Goal: Check status: Check status

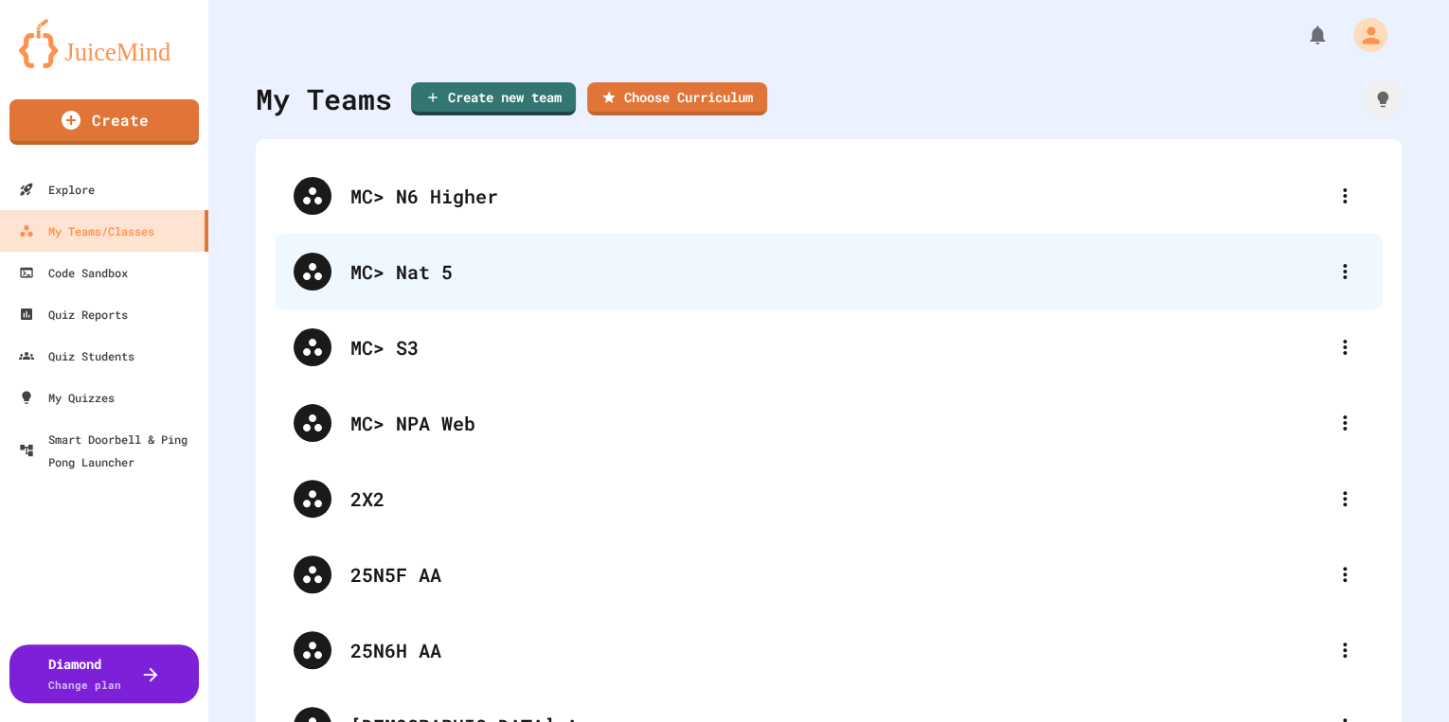
click at [419, 267] on div "MC> Nat 5" at bounding box center [837, 272] width 975 height 28
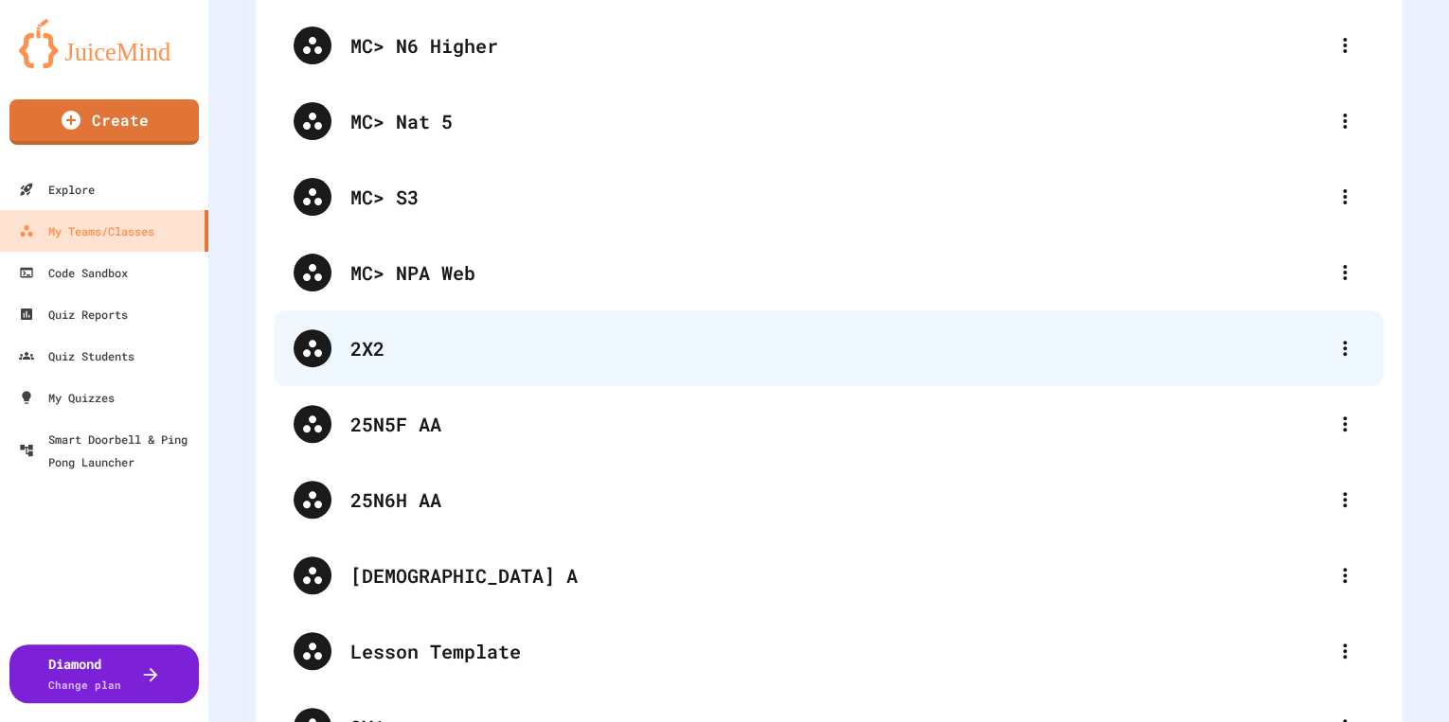
scroll to position [151, 0]
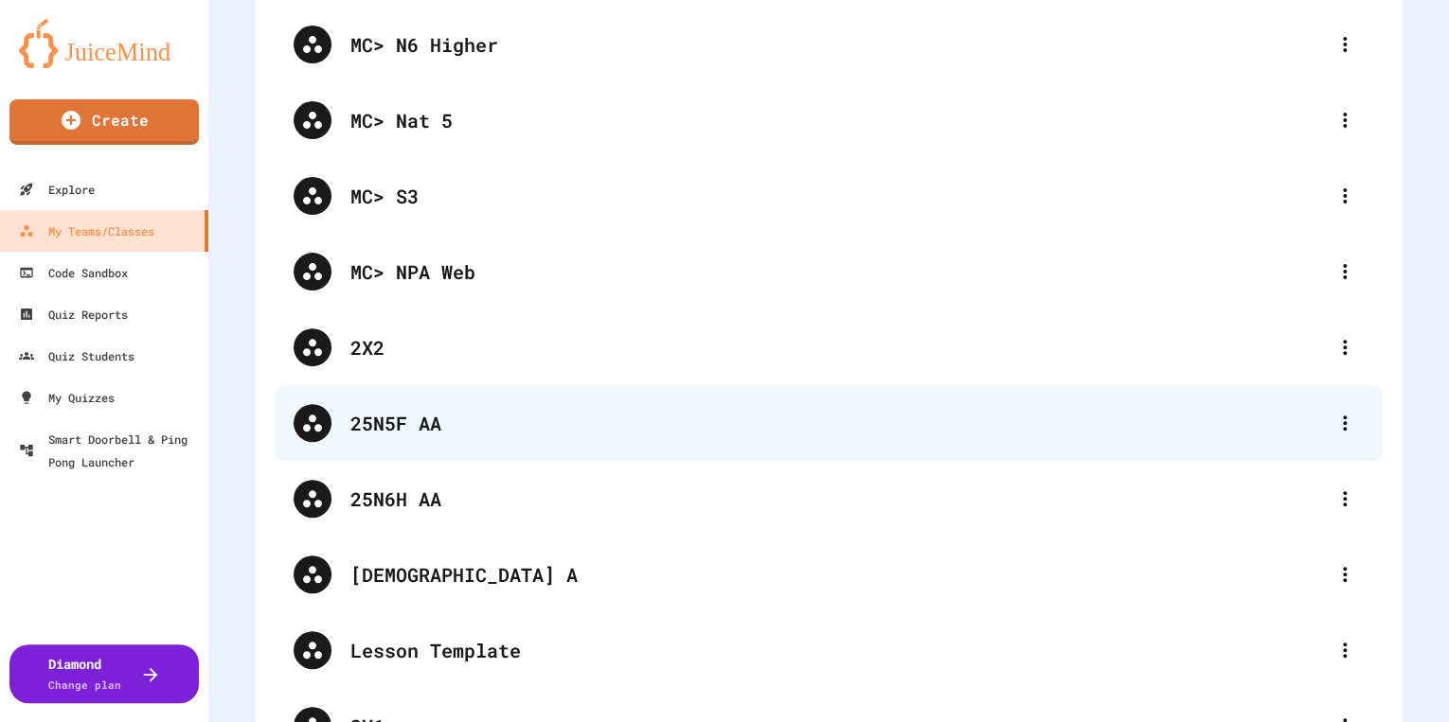
click at [465, 445] on div "25N5F AA" at bounding box center [829, 423] width 1108 height 76
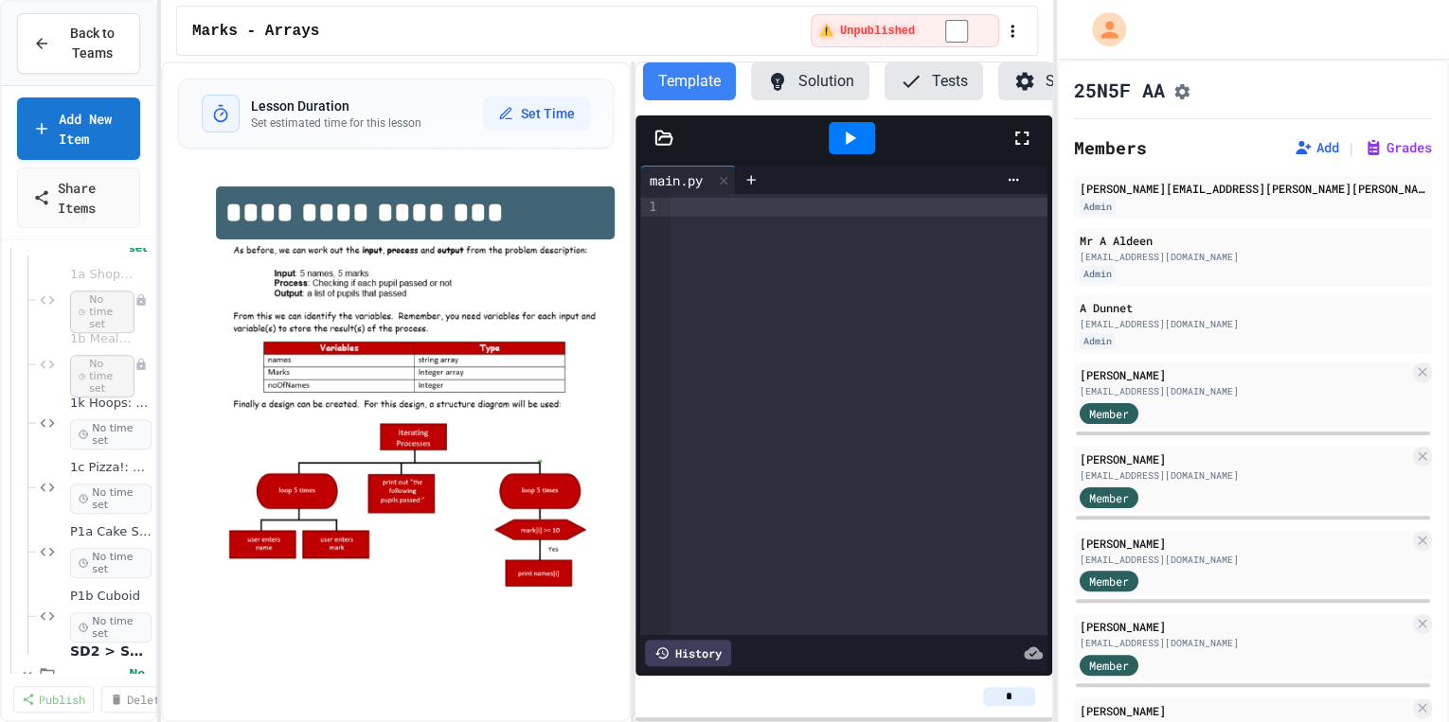
scroll to position [530, 0]
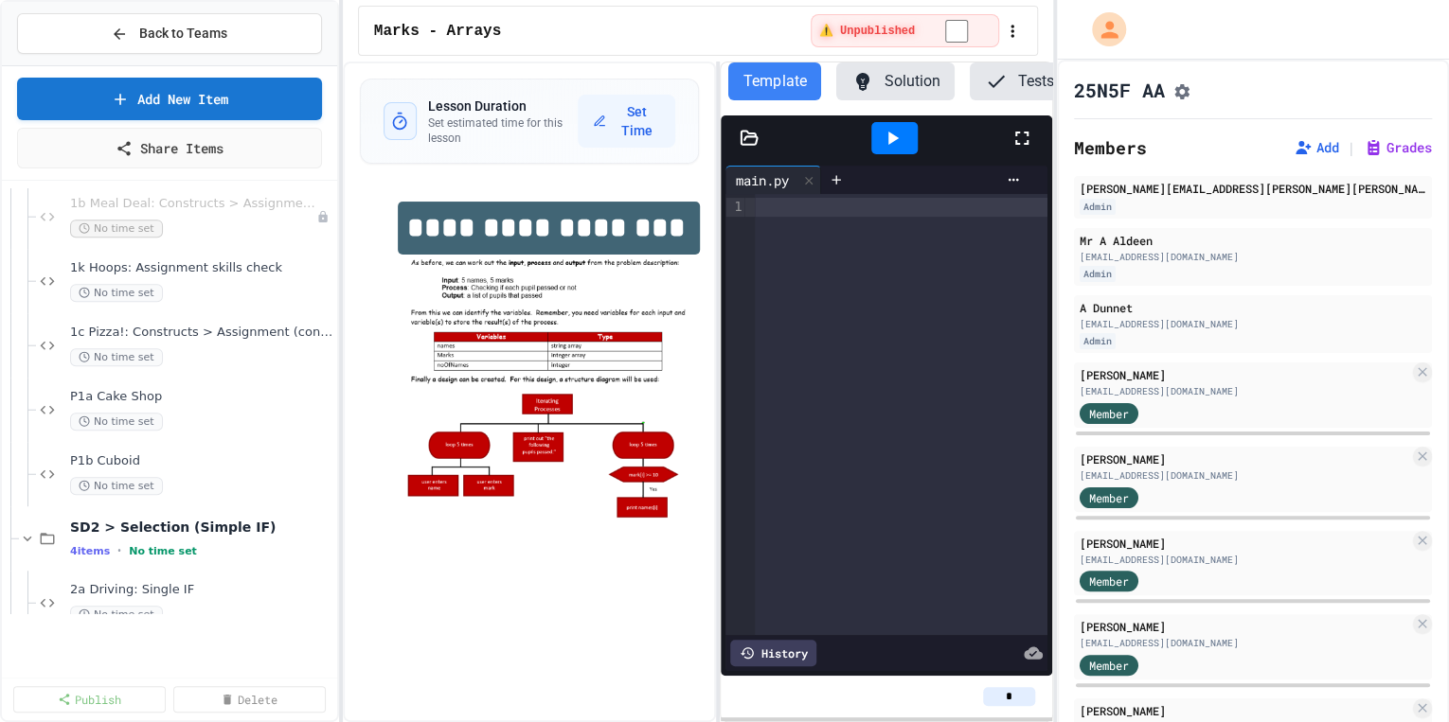
click at [343, 462] on div "**********" at bounding box center [724, 361] width 1449 height 722
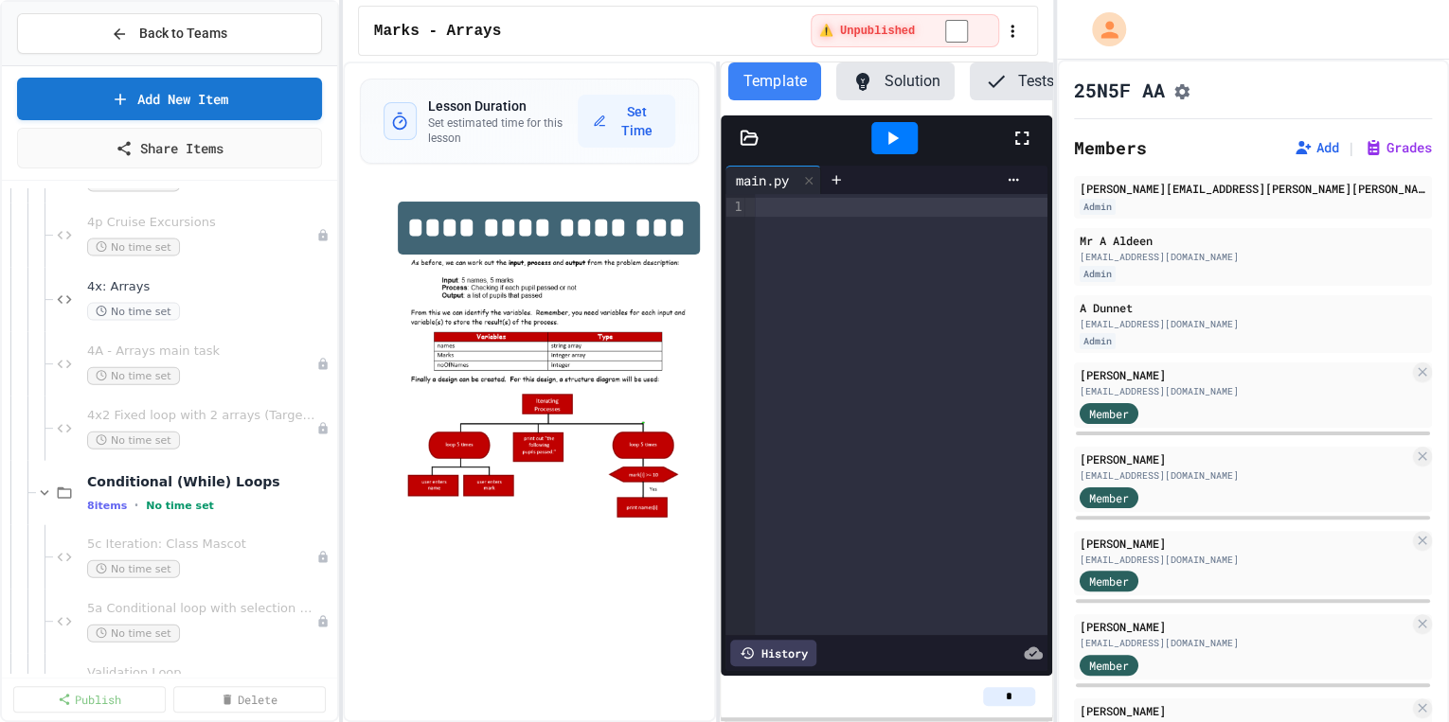
scroll to position [2045, 0]
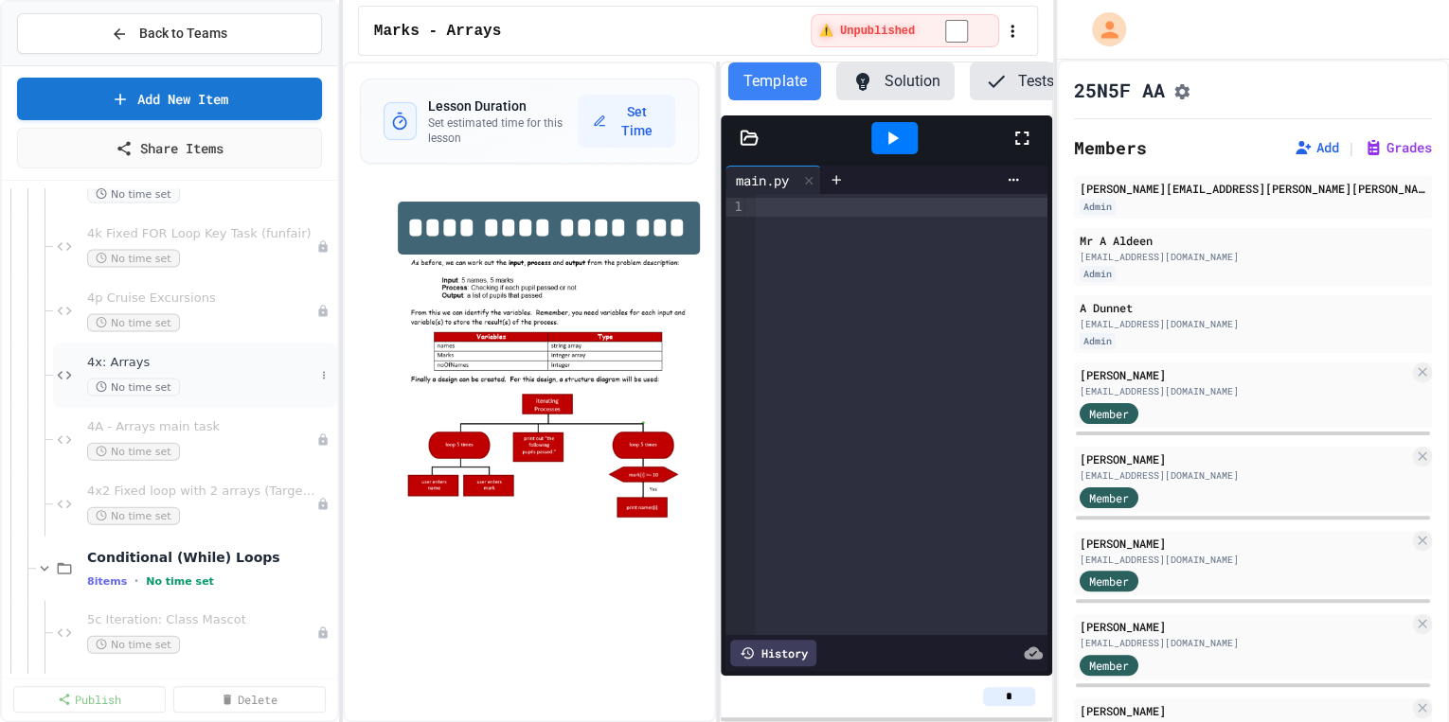
click at [167, 372] on div "4x: Arrays No time set" at bounding box center [200, 376] width 227 height 42
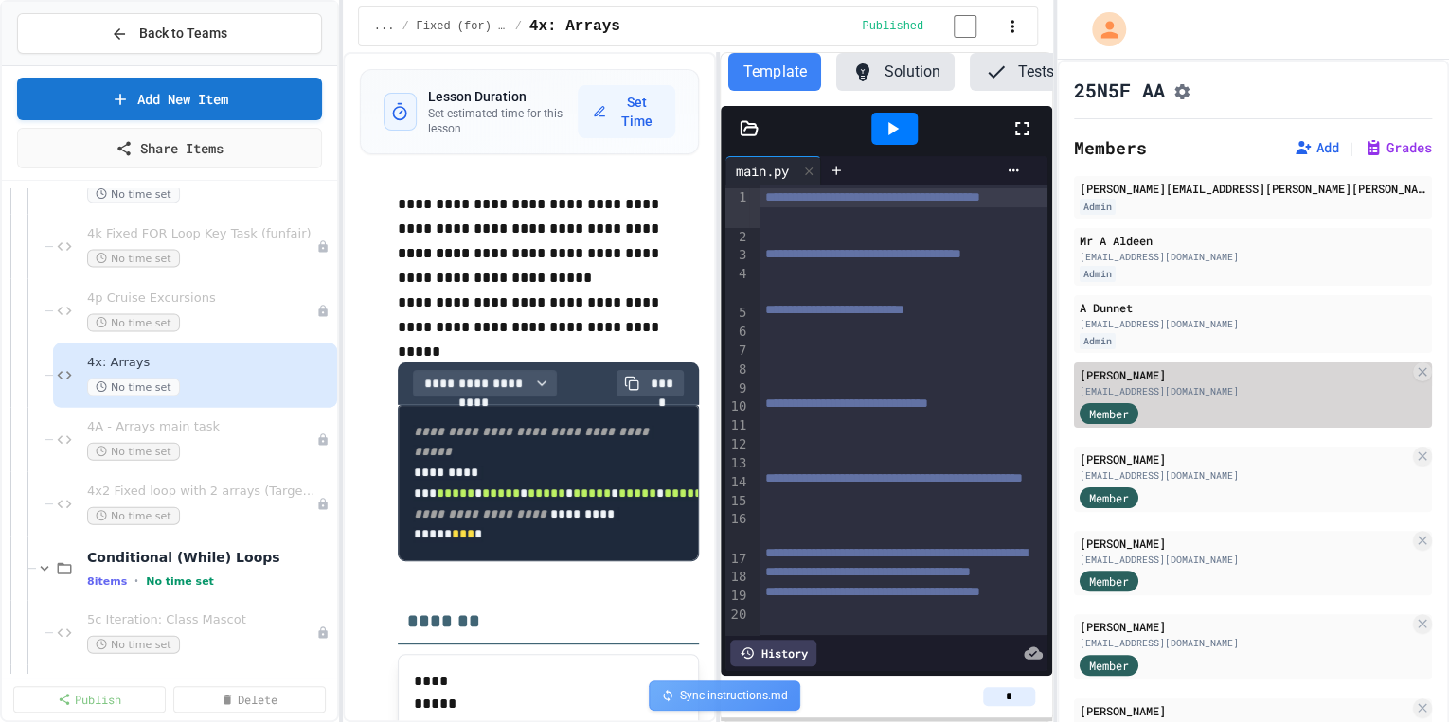
click at [1148, 375] on div "[PERSON_NAME]" at bounding box center [1244, 374] width 330 height 17
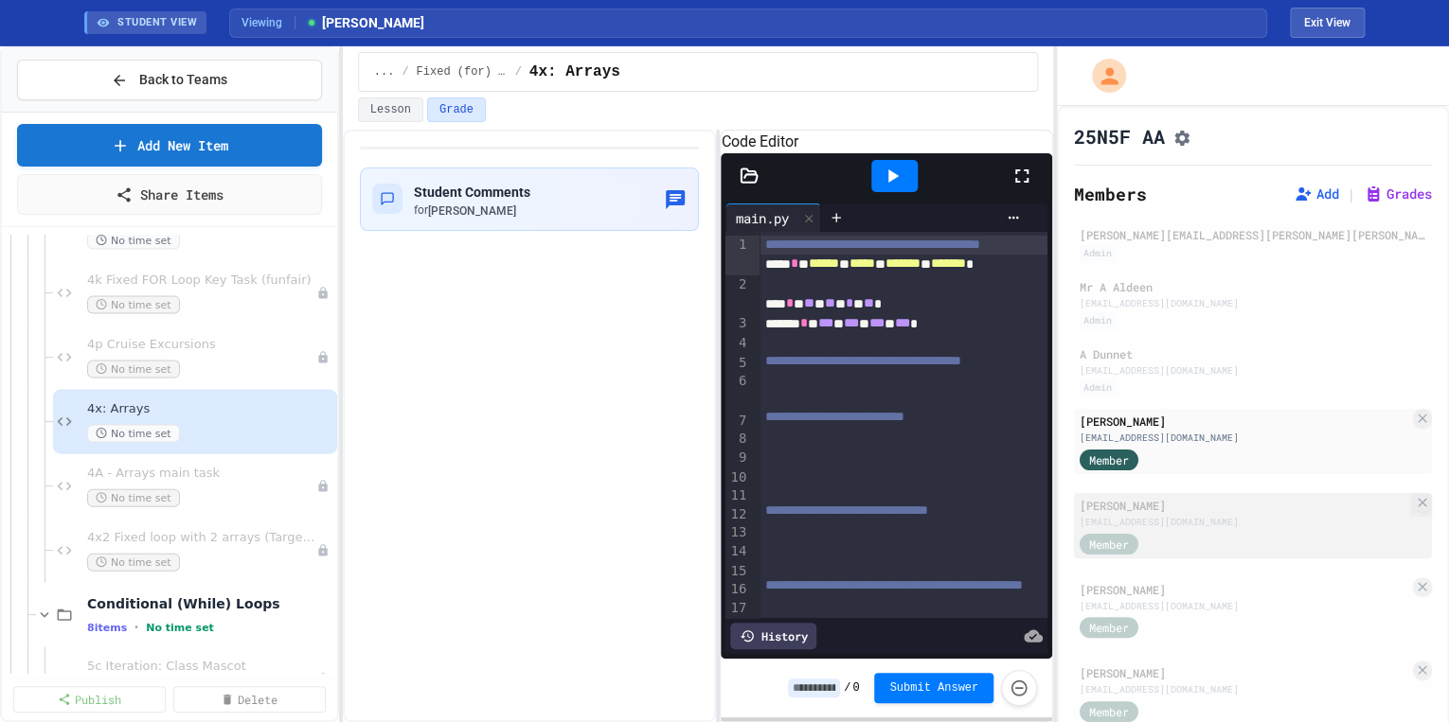
click at [1171, 505] on div "[PERSON_NAME]" at bounding box center [1244, 505] width 330 height 17
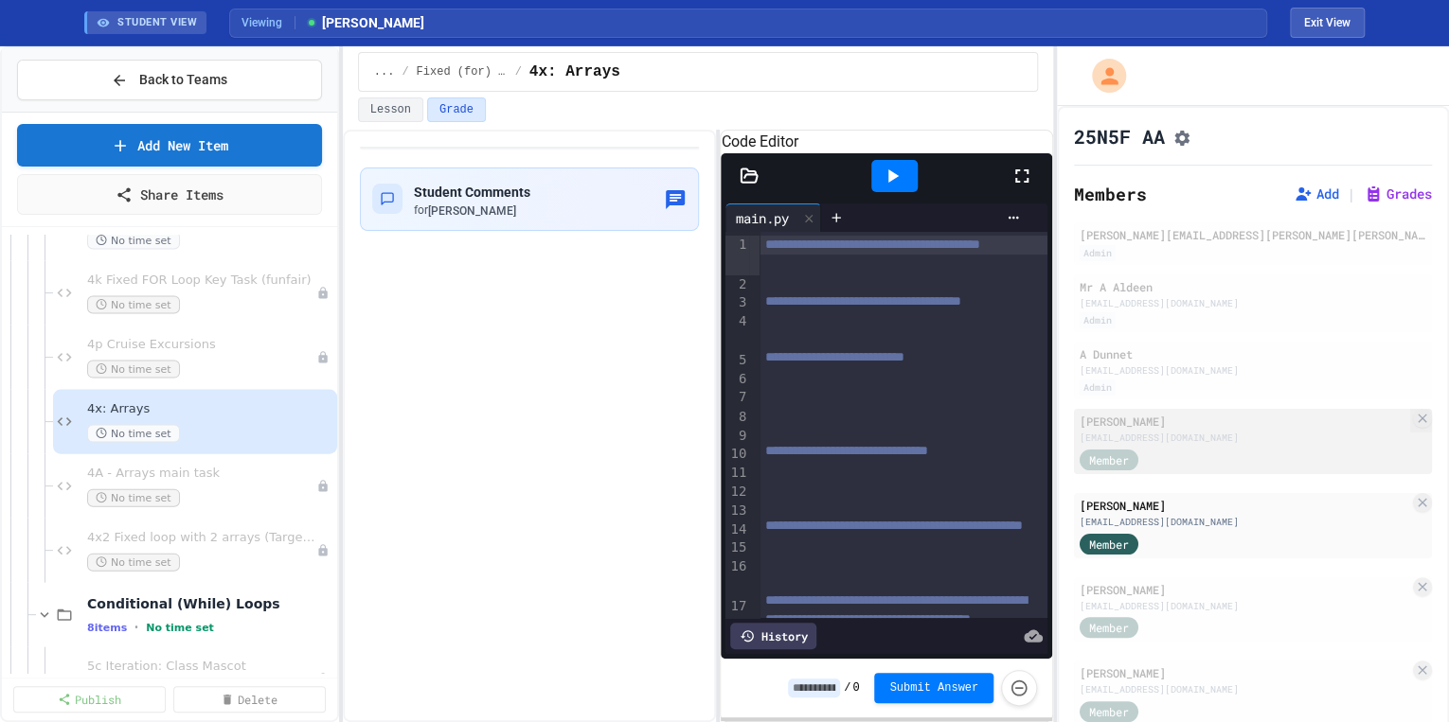
click at [1185, 430] on div "[PERSON_NAME]" at bounding box center [1244, 421] width 330 height 17
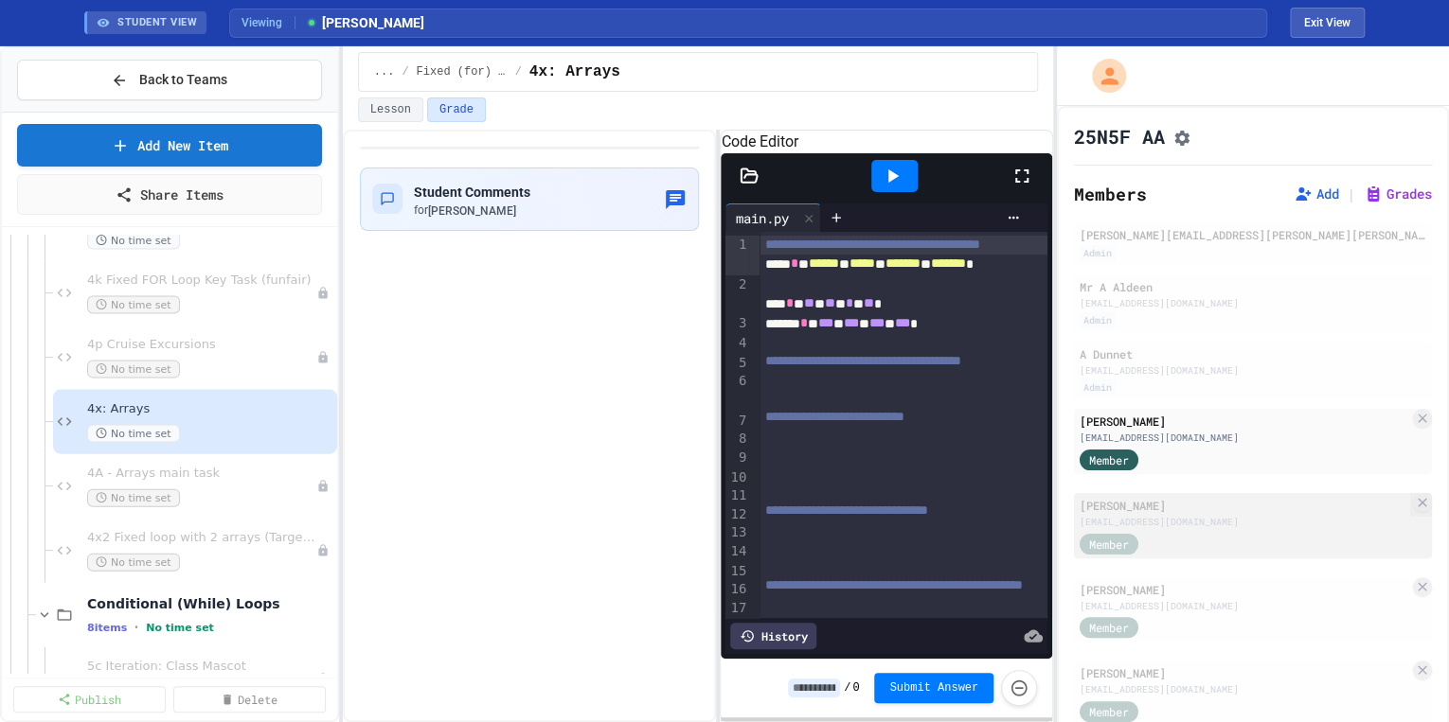
click at [1167, 514] on div "[PERSON_NAME]" at bounding box center [1244, 505] width 330 height 17
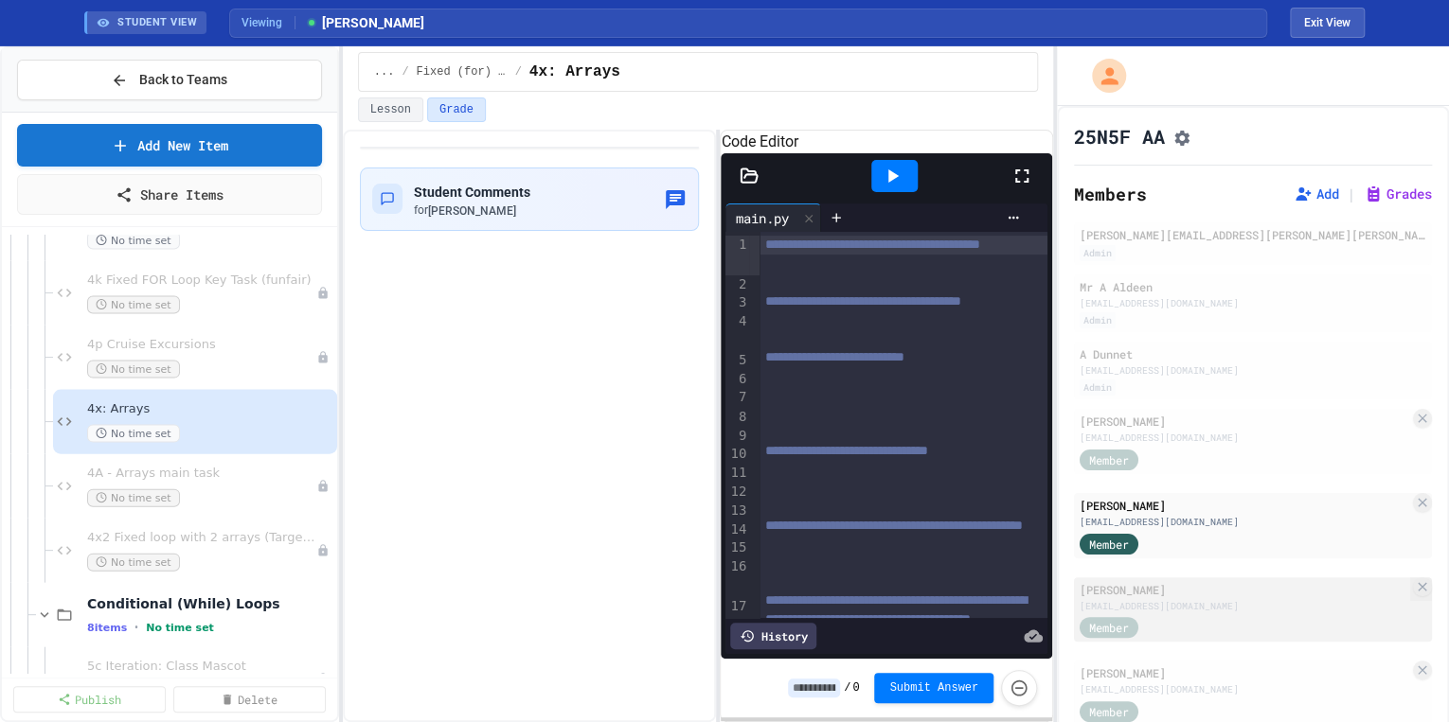
click at [1199, 591] on div "[PERSON_NAME]" at bounding box center [1244, 589] width 330 height 17
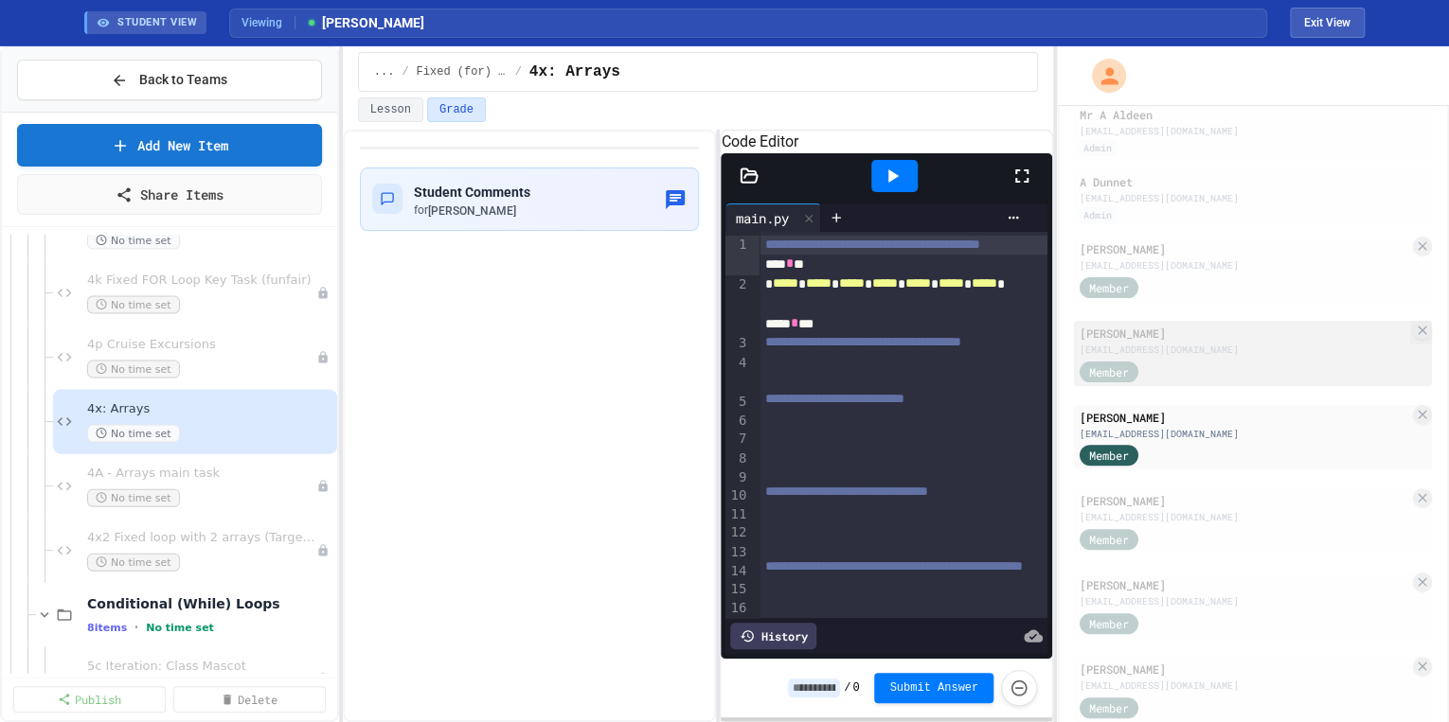
scroll to position [227, 0]
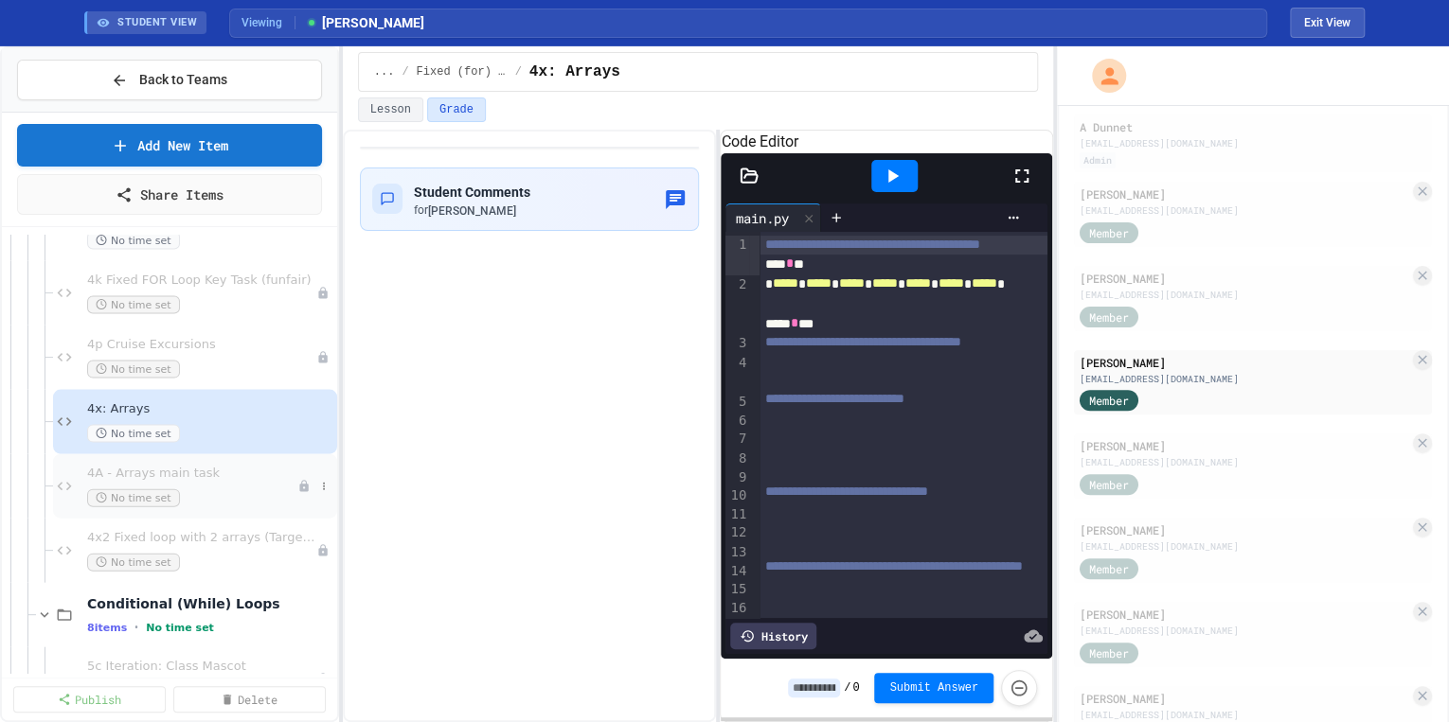
click at [195, 472] on span "4A - Arrays main task" at bounding box center [192, 474] width 210 height 16
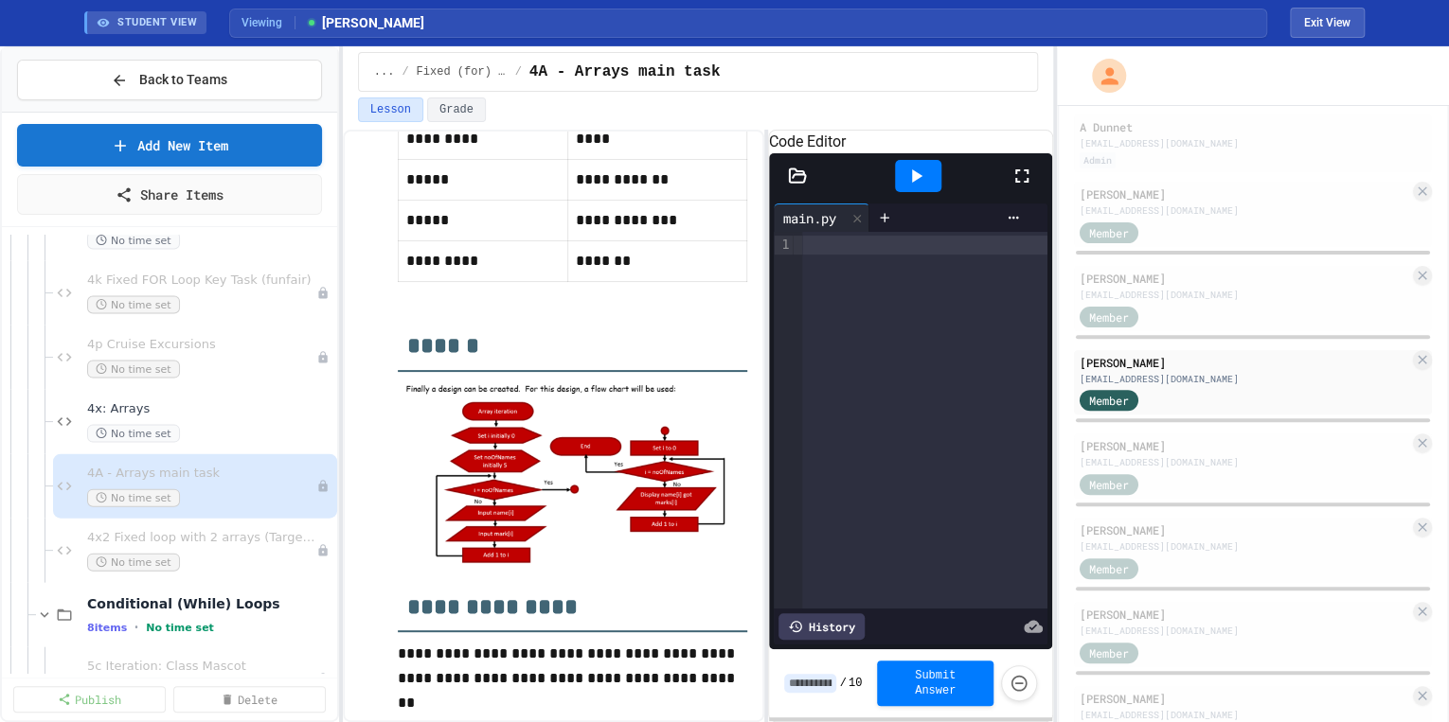
scroll to position [466, 0]
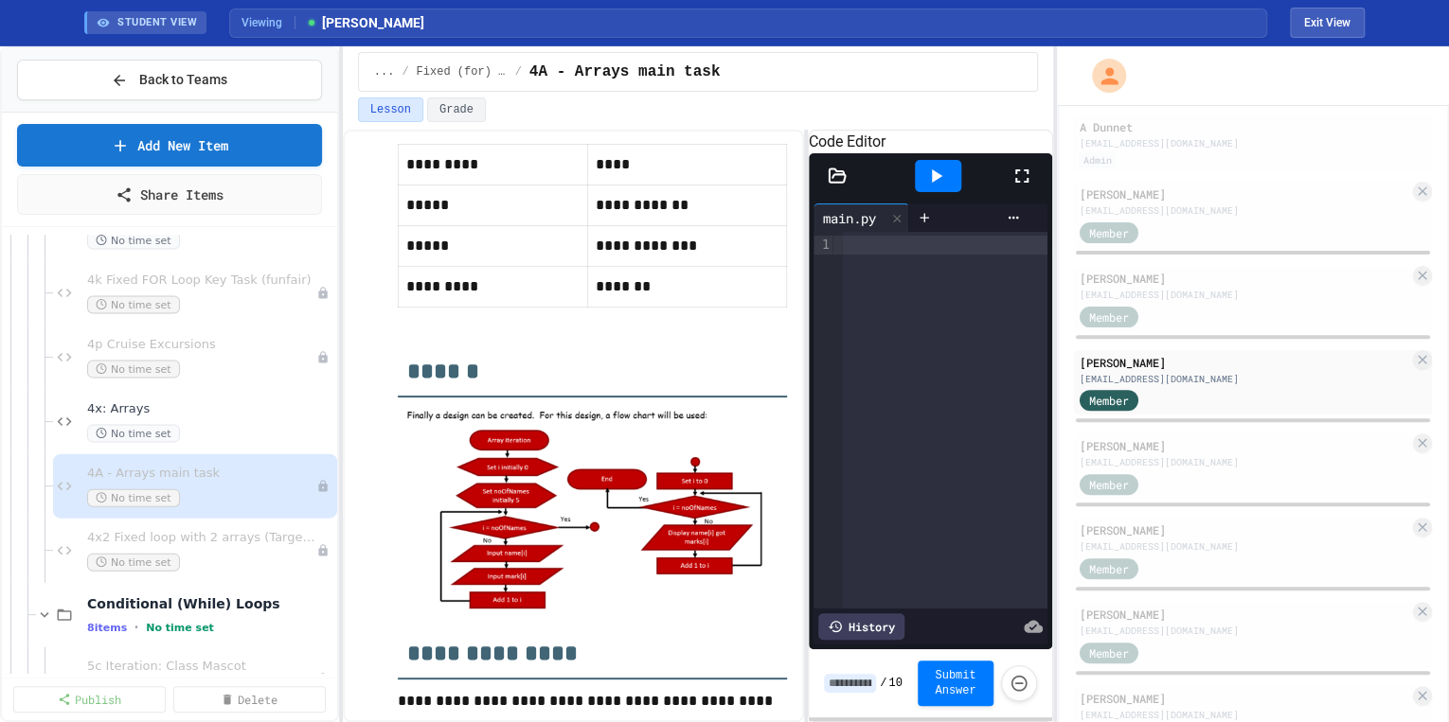
click at [810, 455] on div "**********" at bounding box center [698, 426] width 710 height 593
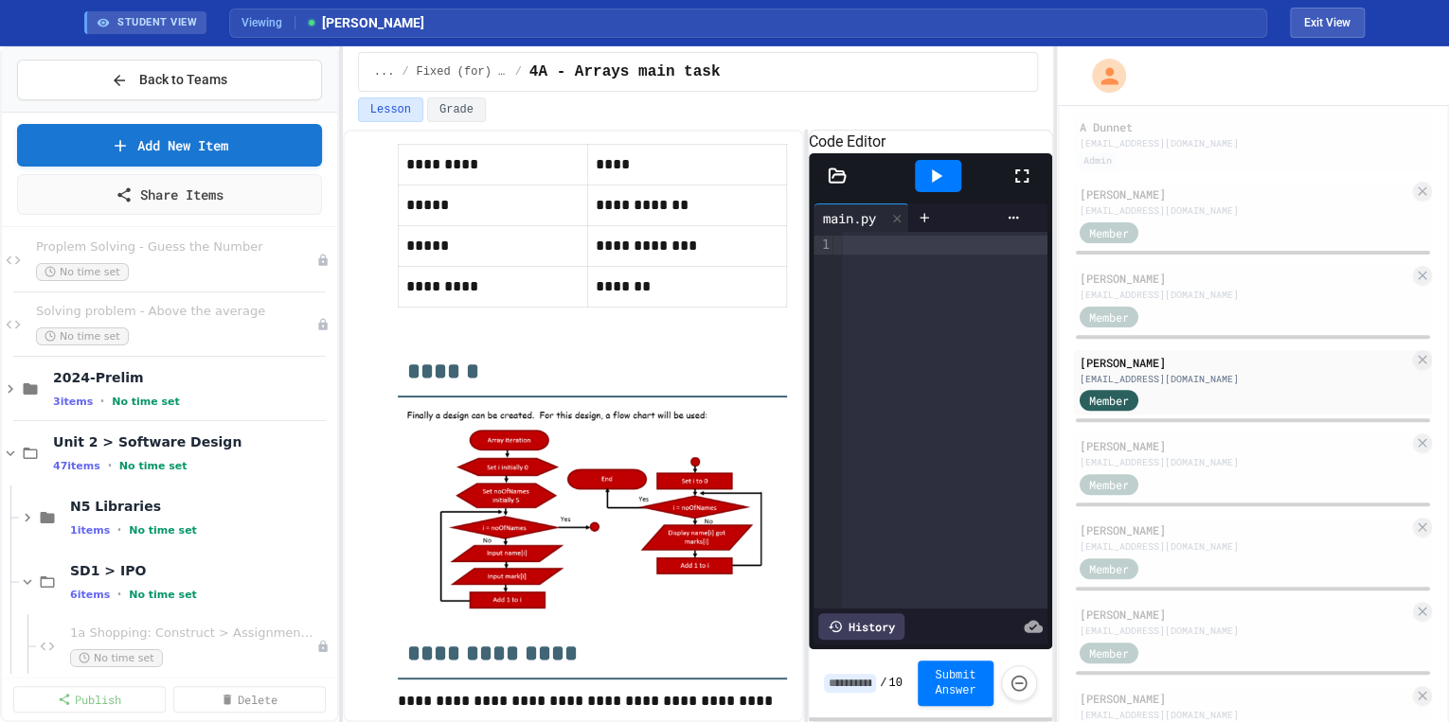
scroll to position [0, 0]
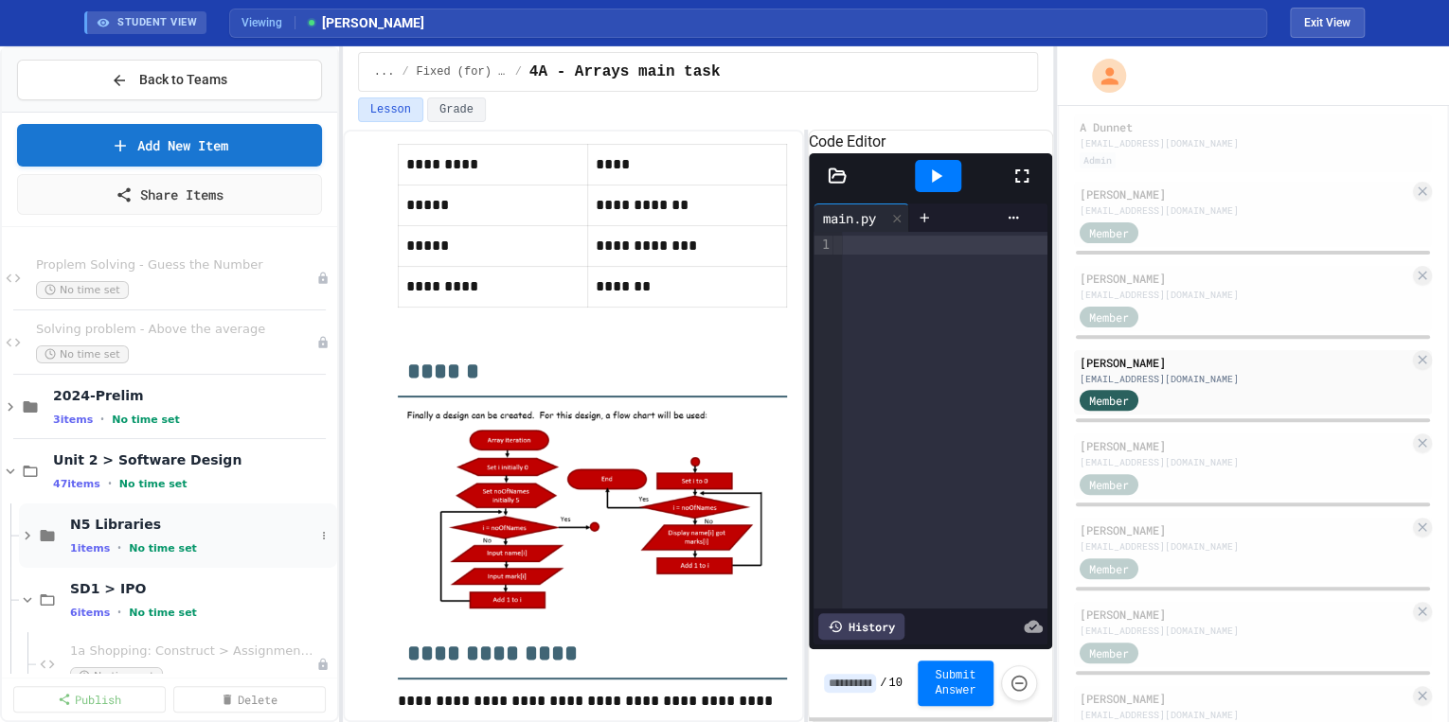
click at [30, 531] on icon at bounding box center [27, 535] width 17 height 17
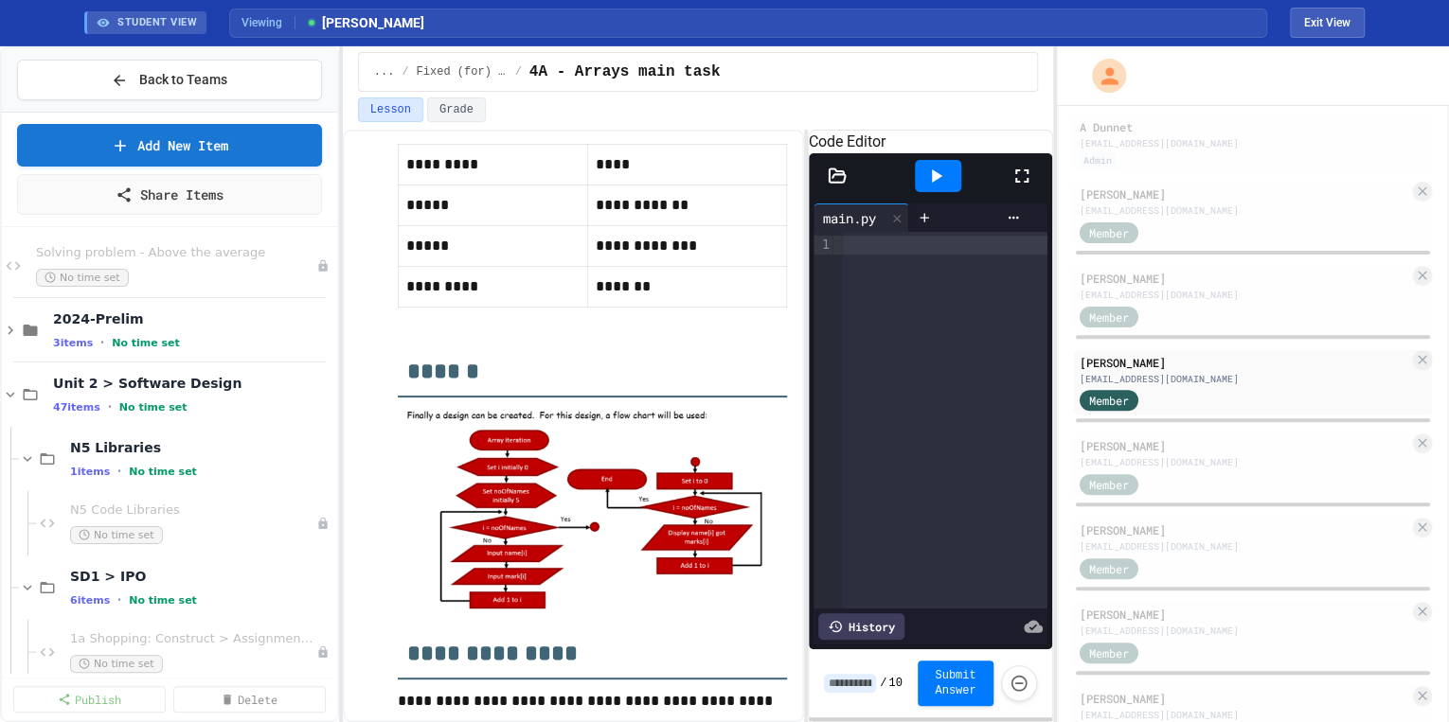
scroll to position [76, 0]
click at [157, 402] on span "No time set" at bounding box center [153, 408] width 68 height 12
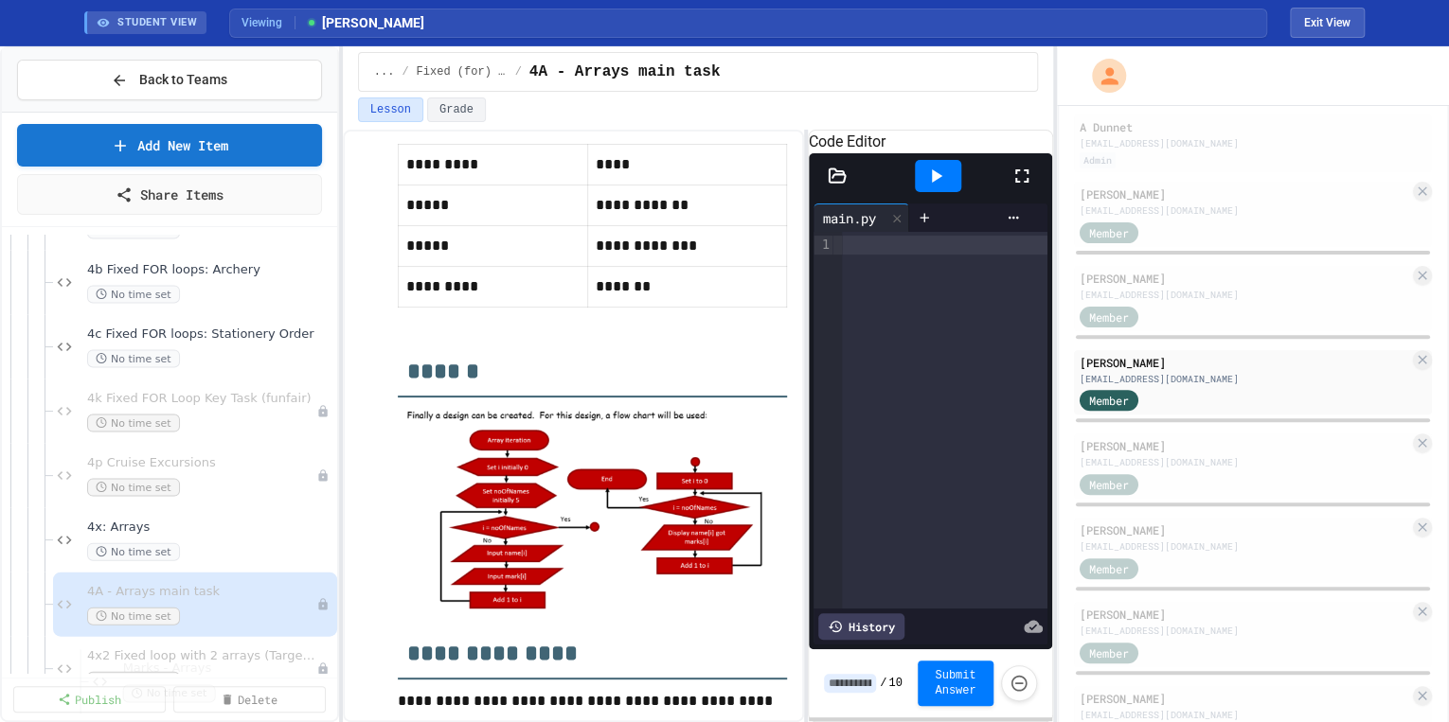
scroll to position [2082, 0]
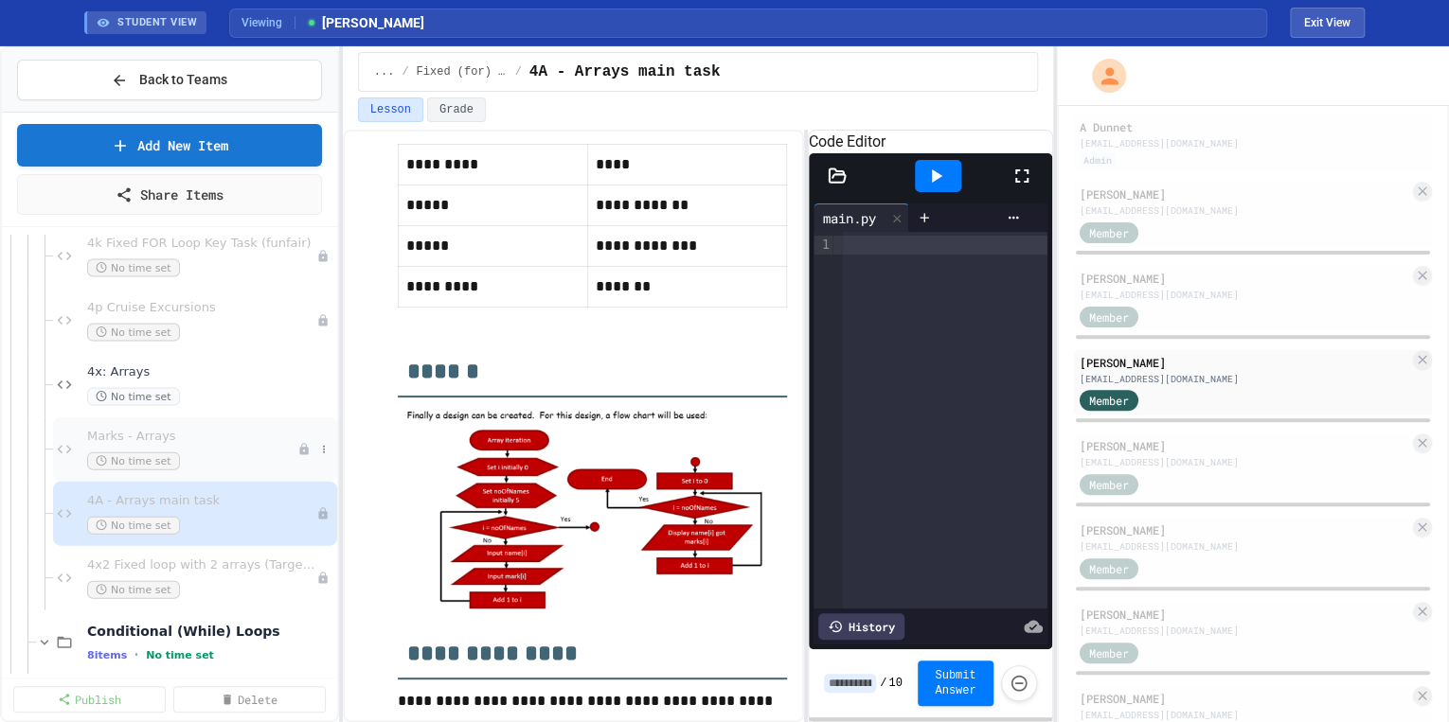
click at [164, 432] on span "Marks - Arrays" at bounding box center [192, 437] width 210 height 16
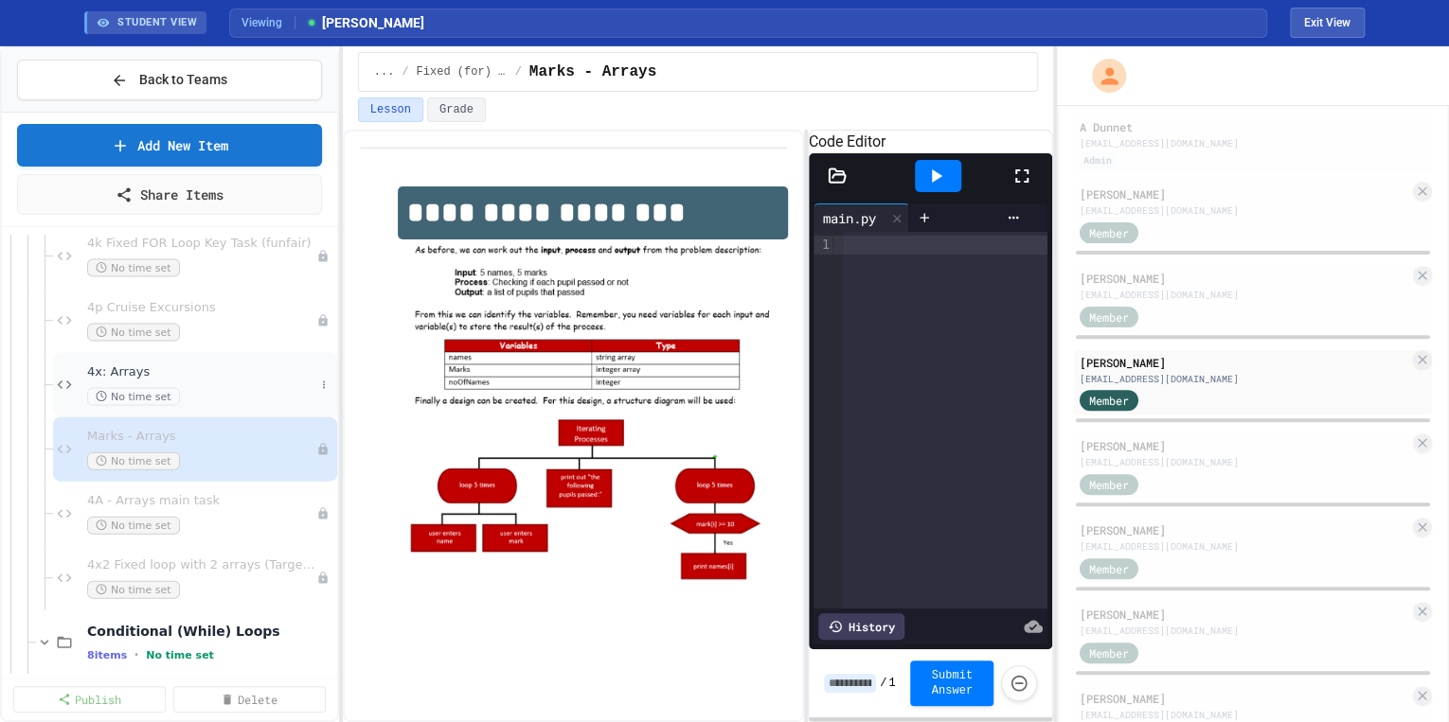
click at [158, 372] on span "4x: Arrays" at bounding box center [200, 373] width 227 height 16
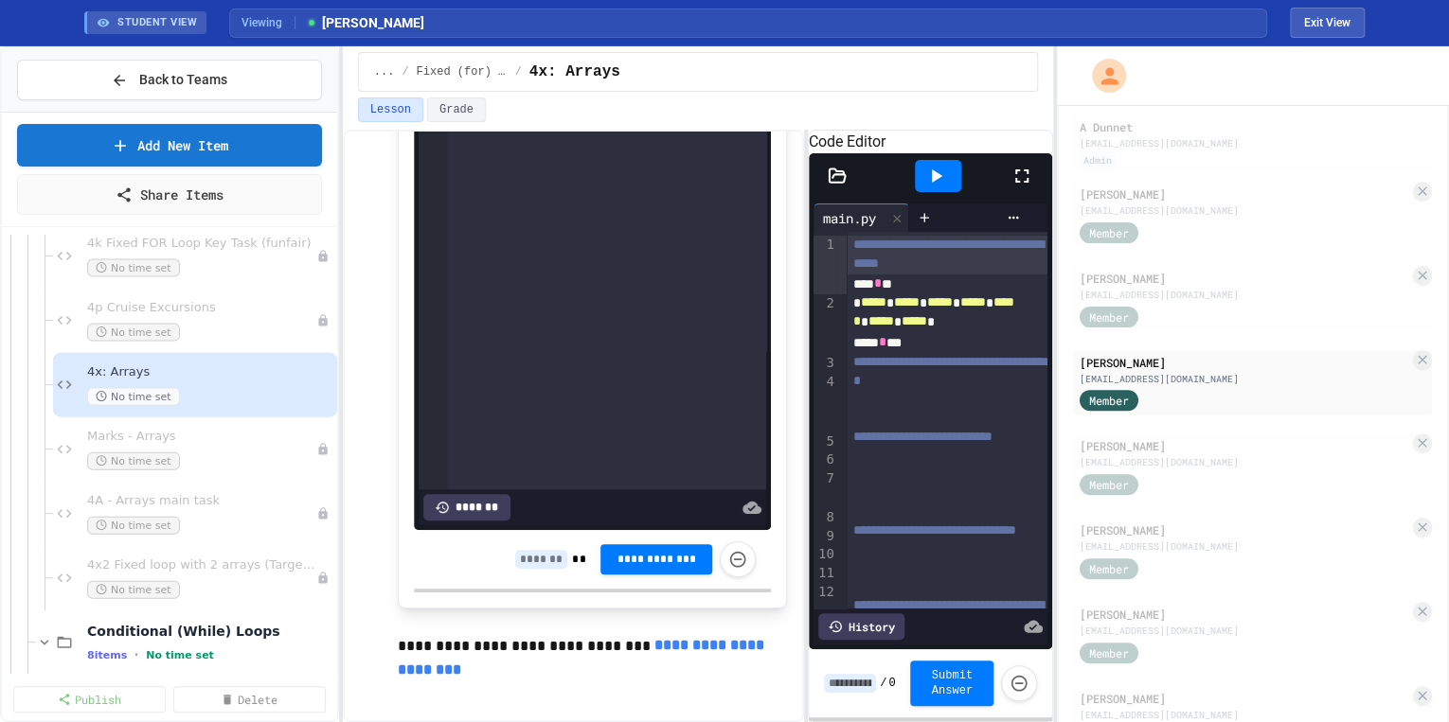
scroll to position [833, 0]
click at [211, 444] on div "Marks - Arrays No time set" at bounding box center [192, 450] width 210 height 42
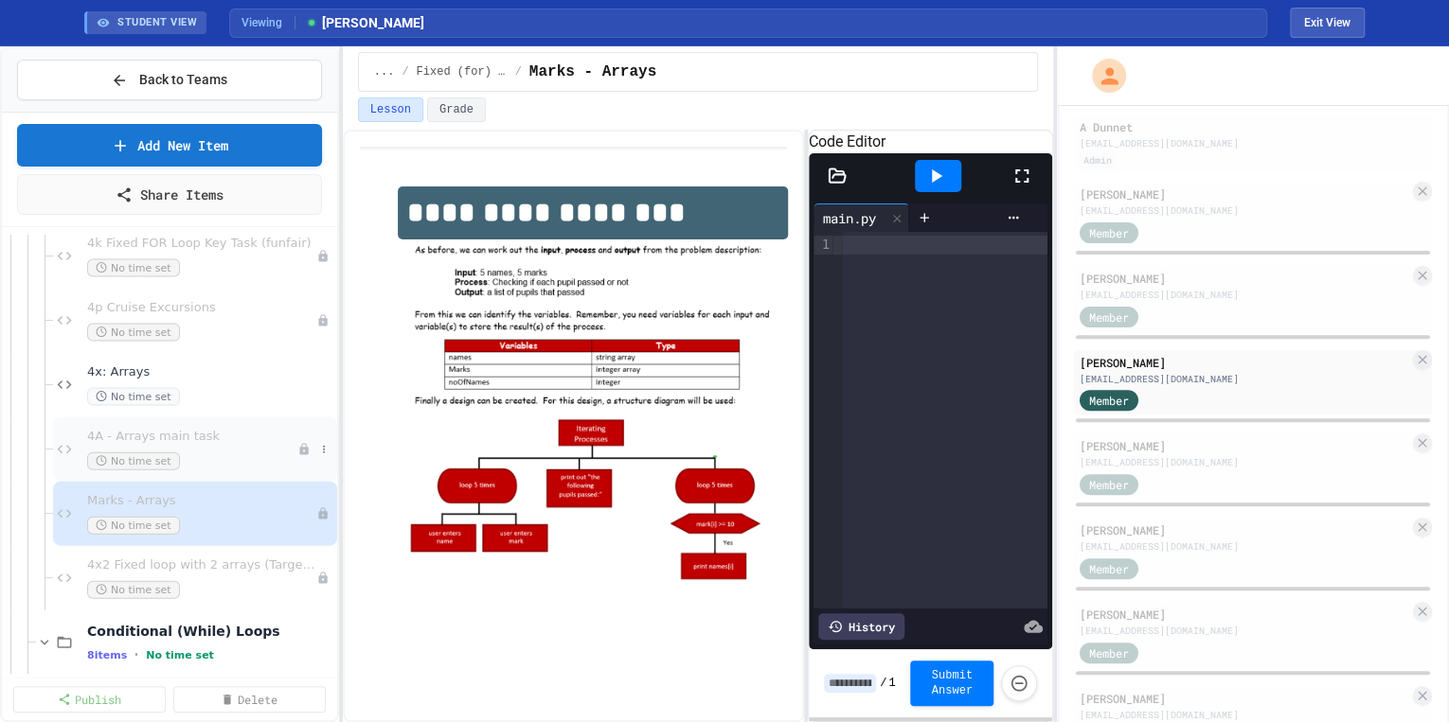
click at [205, 442] on span "4A - Arrays main task" at bounding box center [192, 437] width 210 height 16
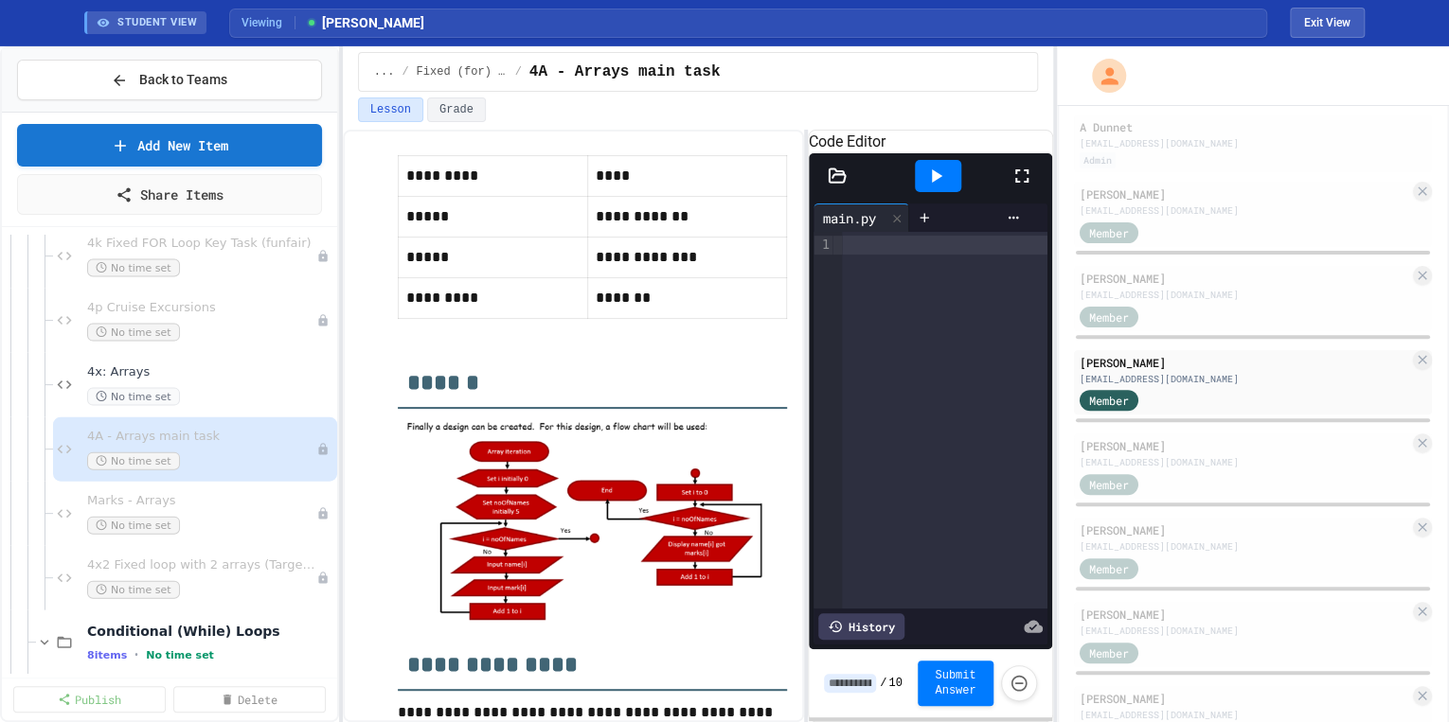
scroll to position [488, 0]
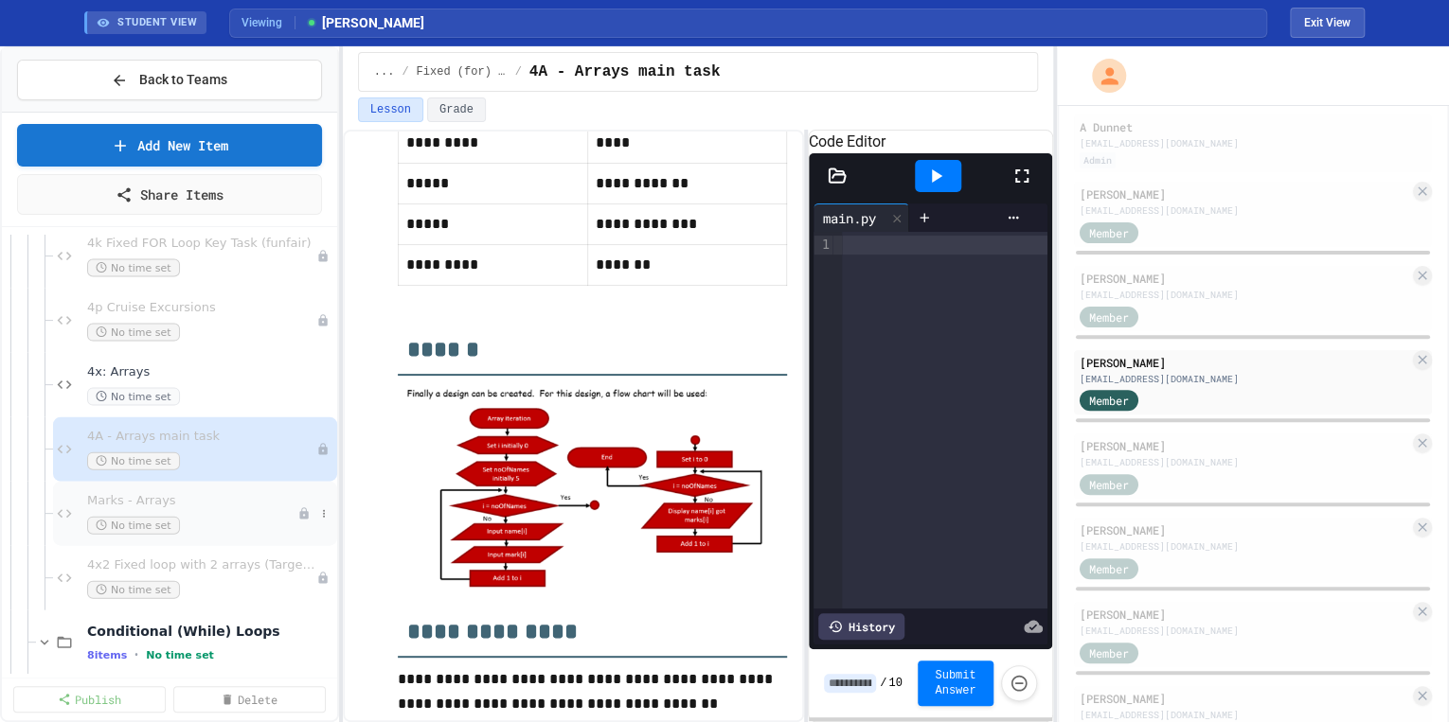
click at [196, 490] on div "Marks - Arrays No time set" at bounding box center [195, 514] width 284 height 64
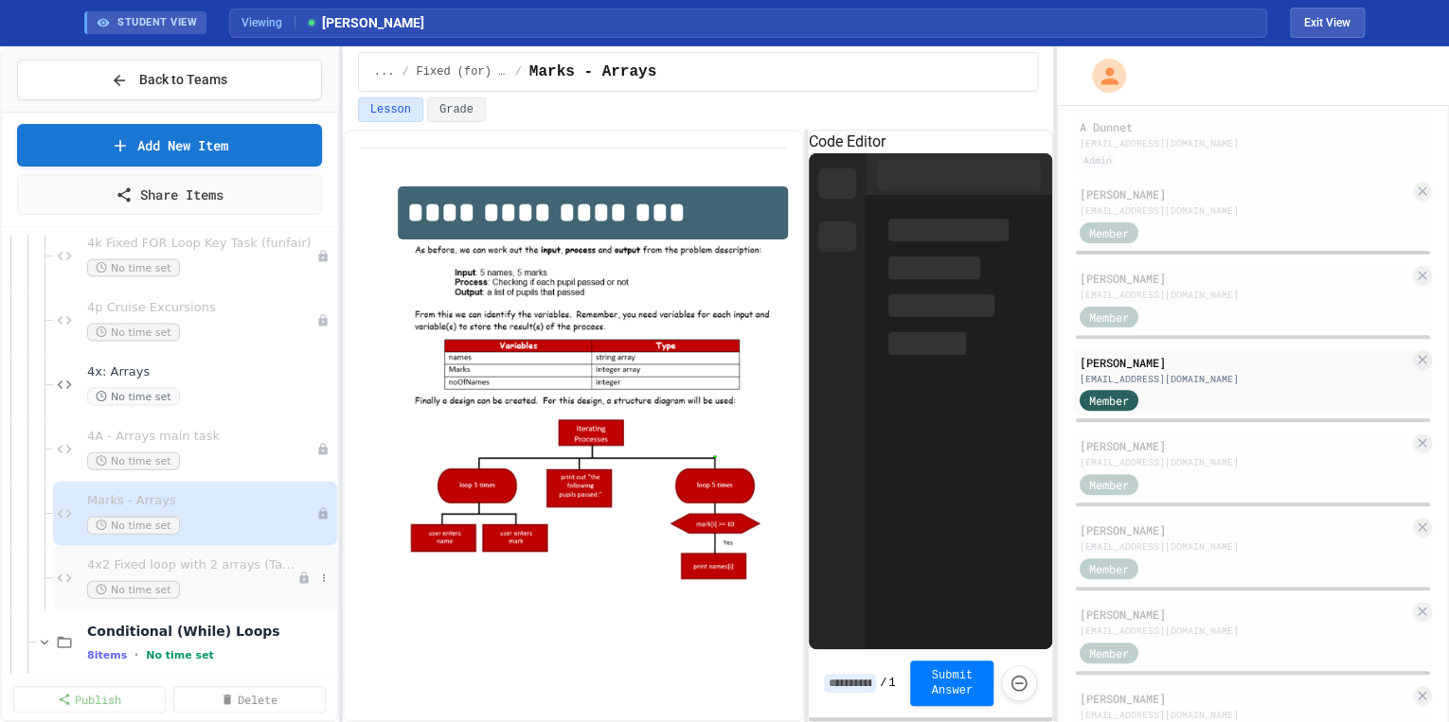
click at [201, 561] on span "4x2 Fixed loop with 2 arrays (Target grades)" at bounding box center [192, 566] width 210 height 16
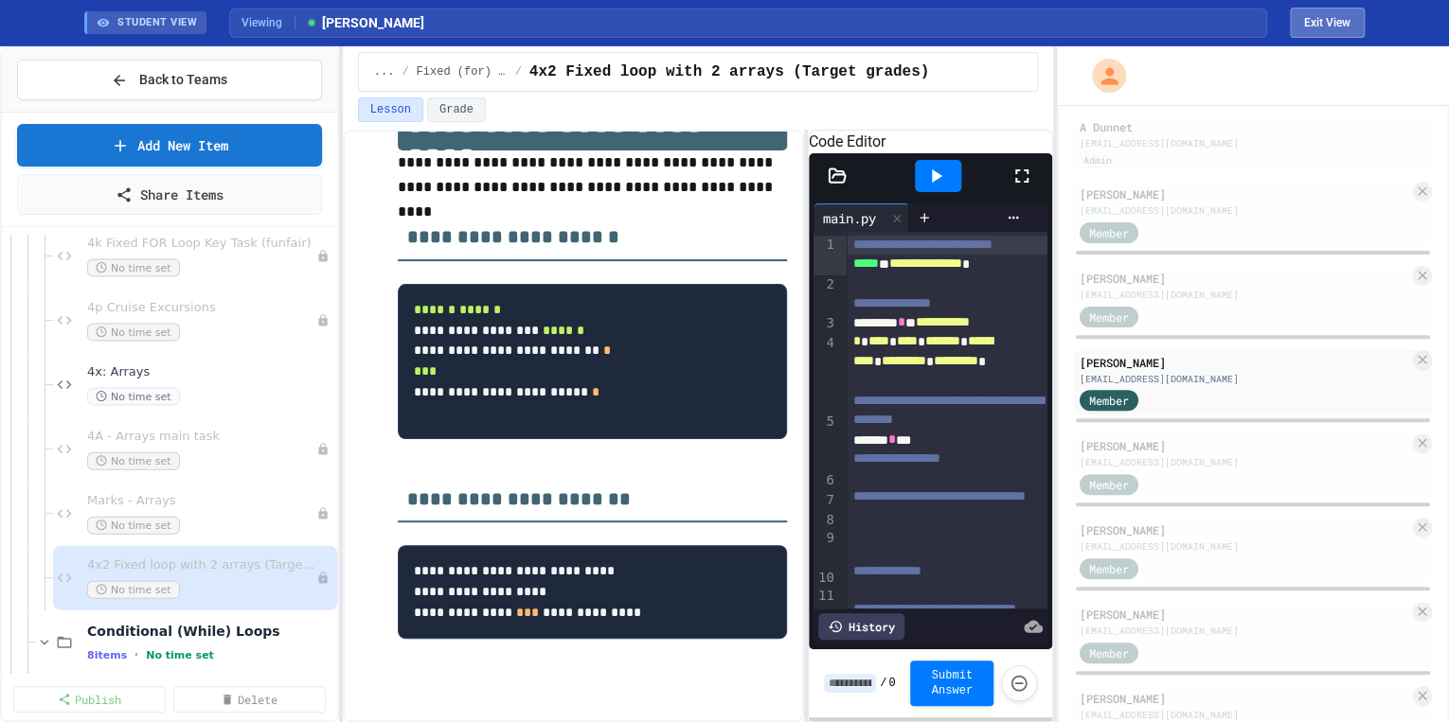
click at [1337, 13] on button "Exit View" at bounding box center [1327, 23] width 75 height 30
